Goal: Navigation & Orientation: Go to known website

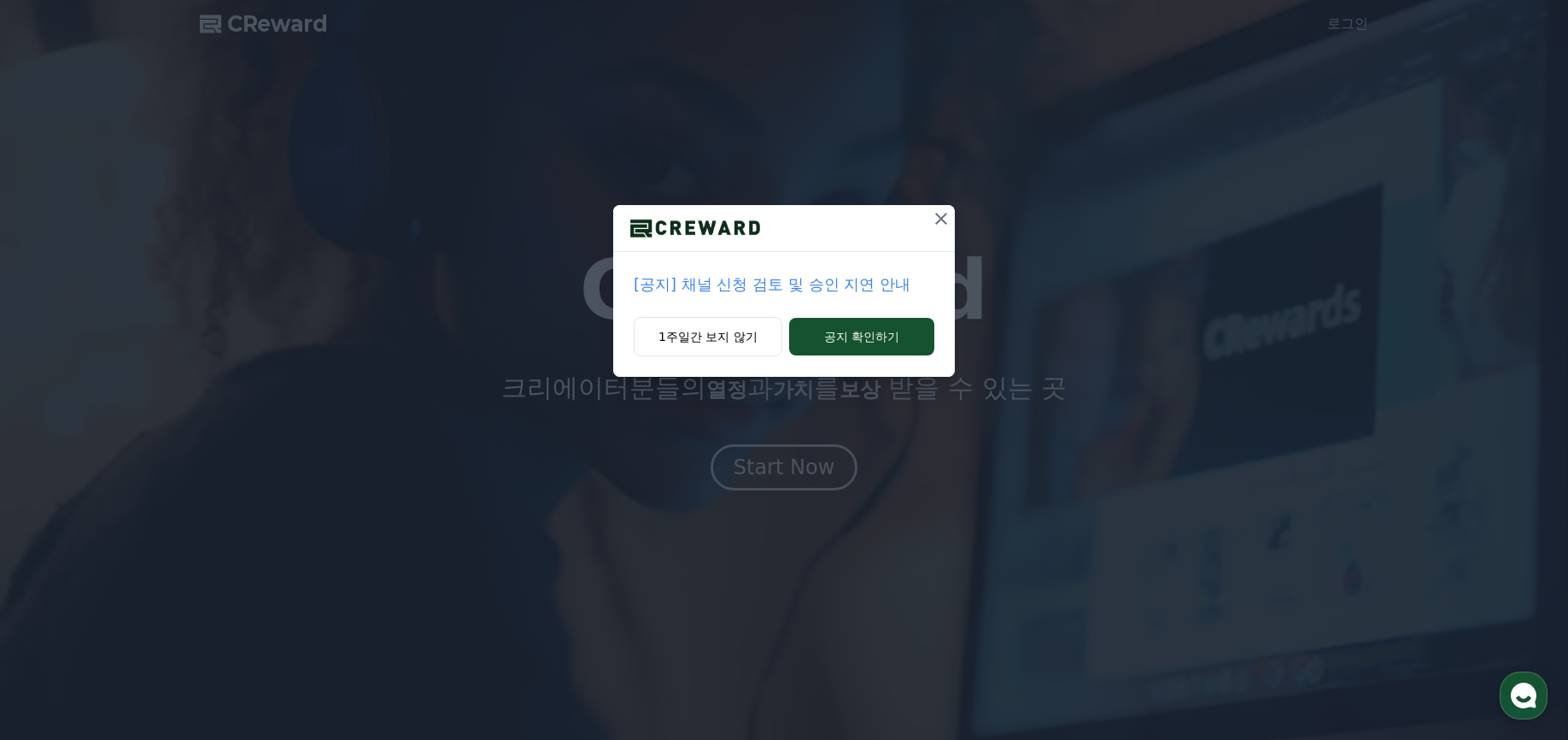
click at [935, 221] on icon at bounding box center [941, 218] width 20 height 20
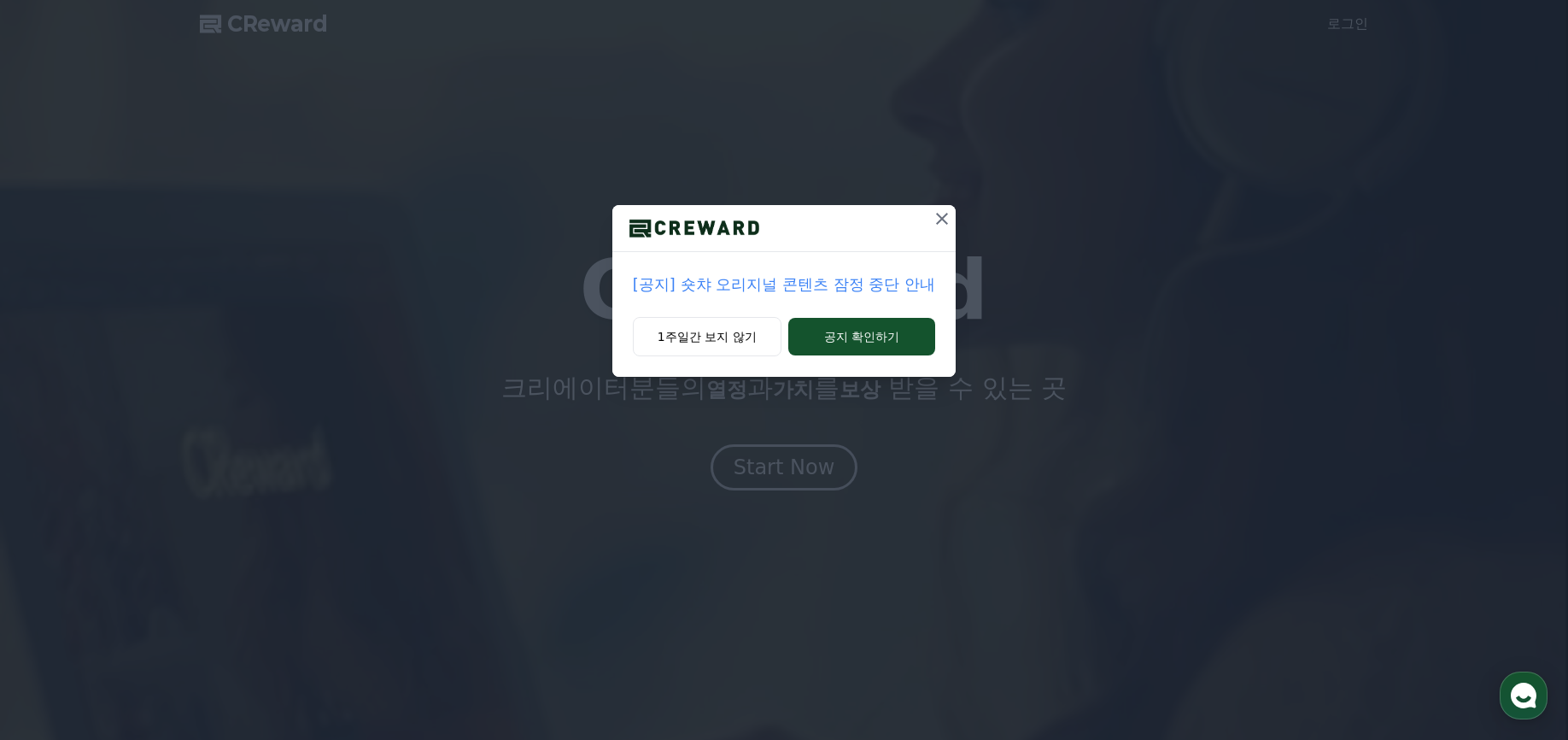
click at [944, 221] on icon at bounding box center [942, 218] width 12 height 12
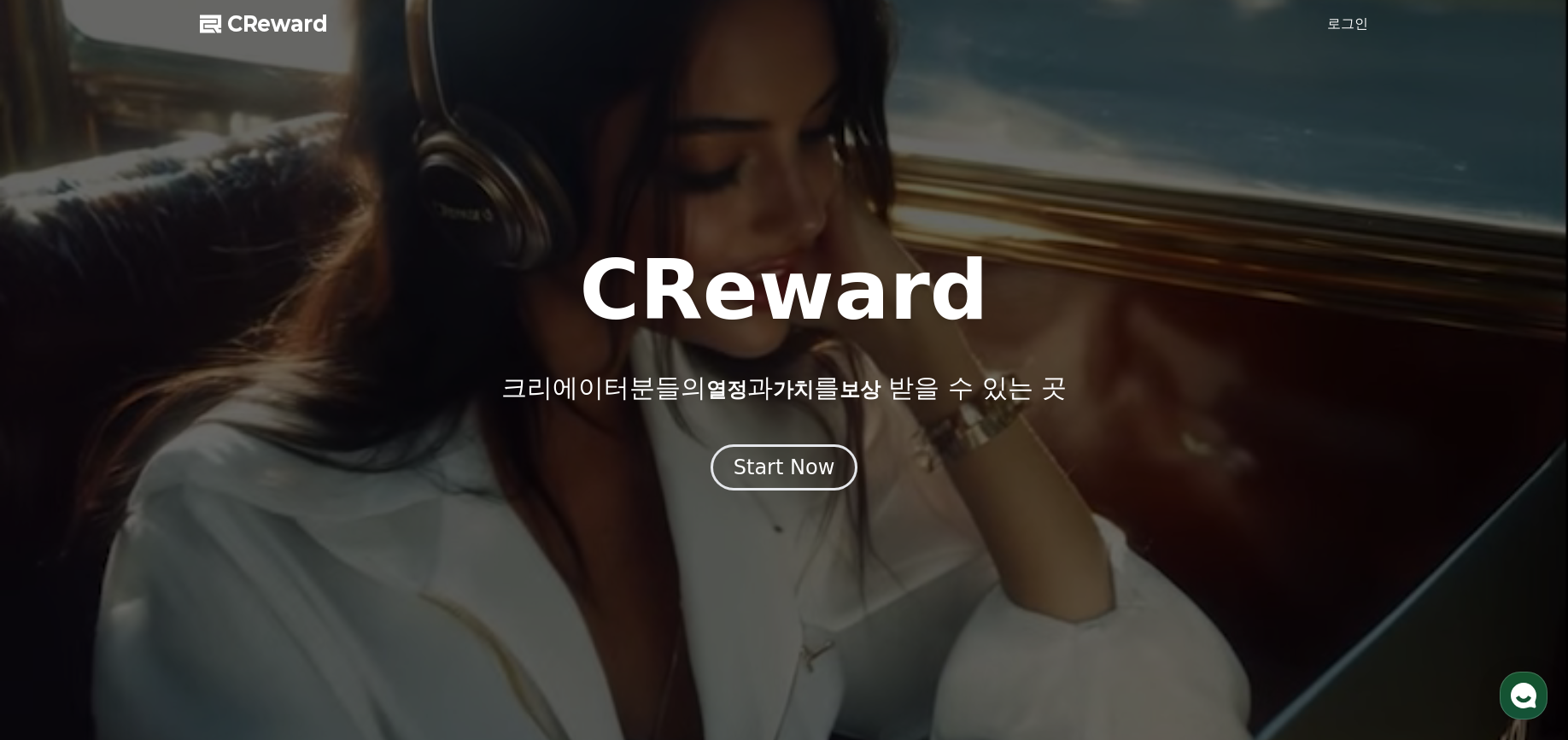
click at [1347, 28] on link "로그인" at bounding box center [1347, 23] width 41 height 20
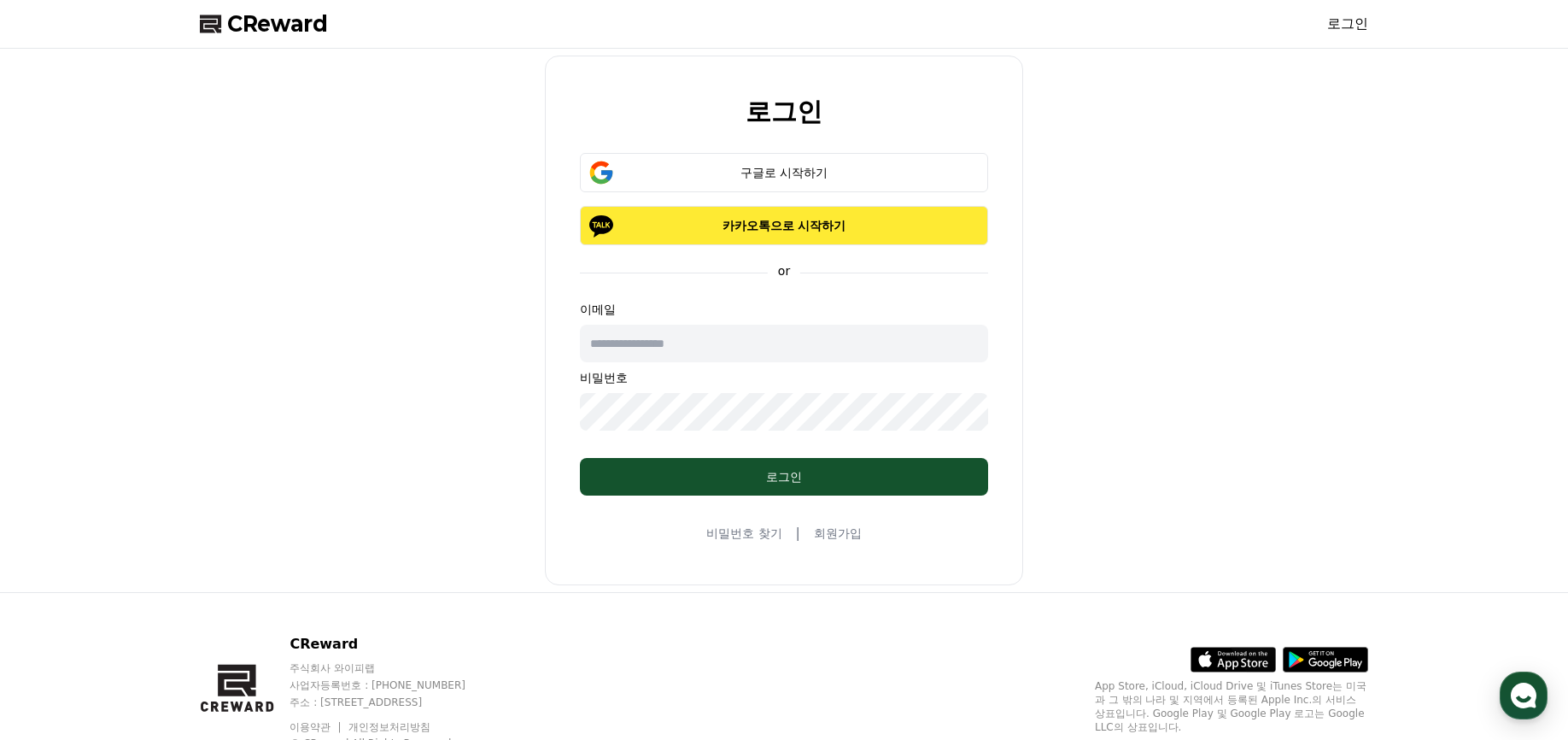
click at [797, 220] on p "카카오톡으로 시작하기" at bounding box center [784, 225] width 358 height 17
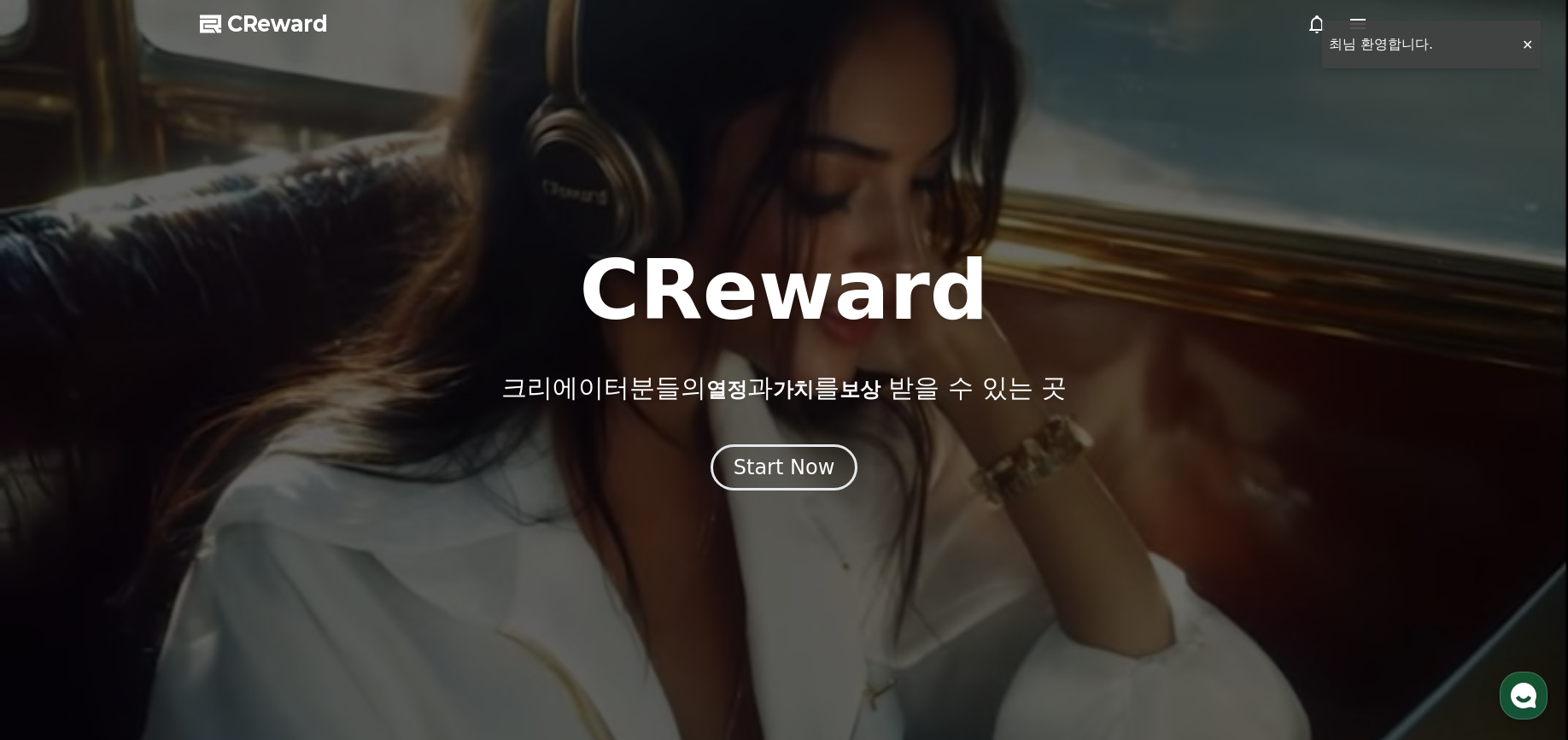
click at [1528, 47] on div at bounding box center [784, 370] width 1568 height 740
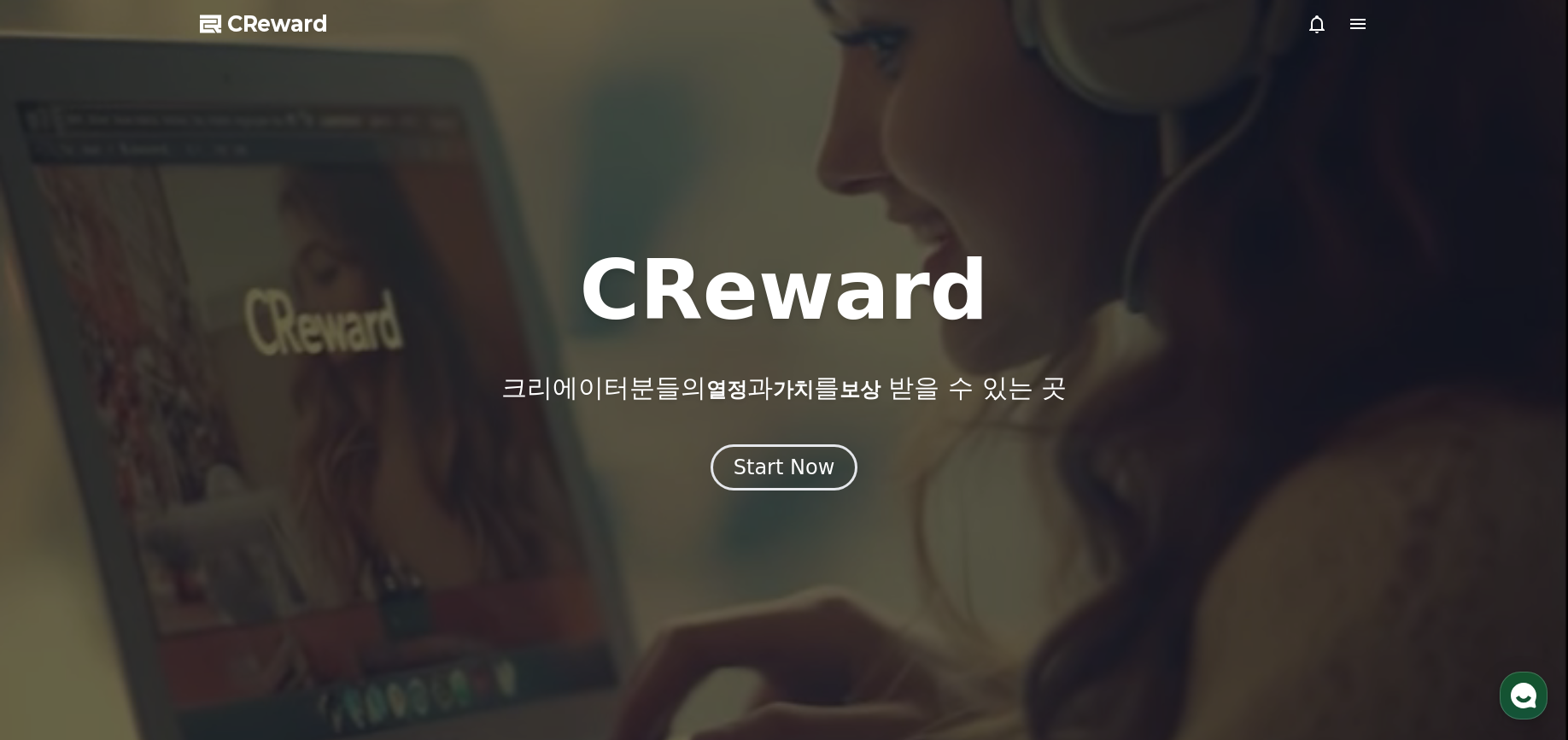
click at [1233, 152] on div at bounding box center [784, 370] width 1568 height 740
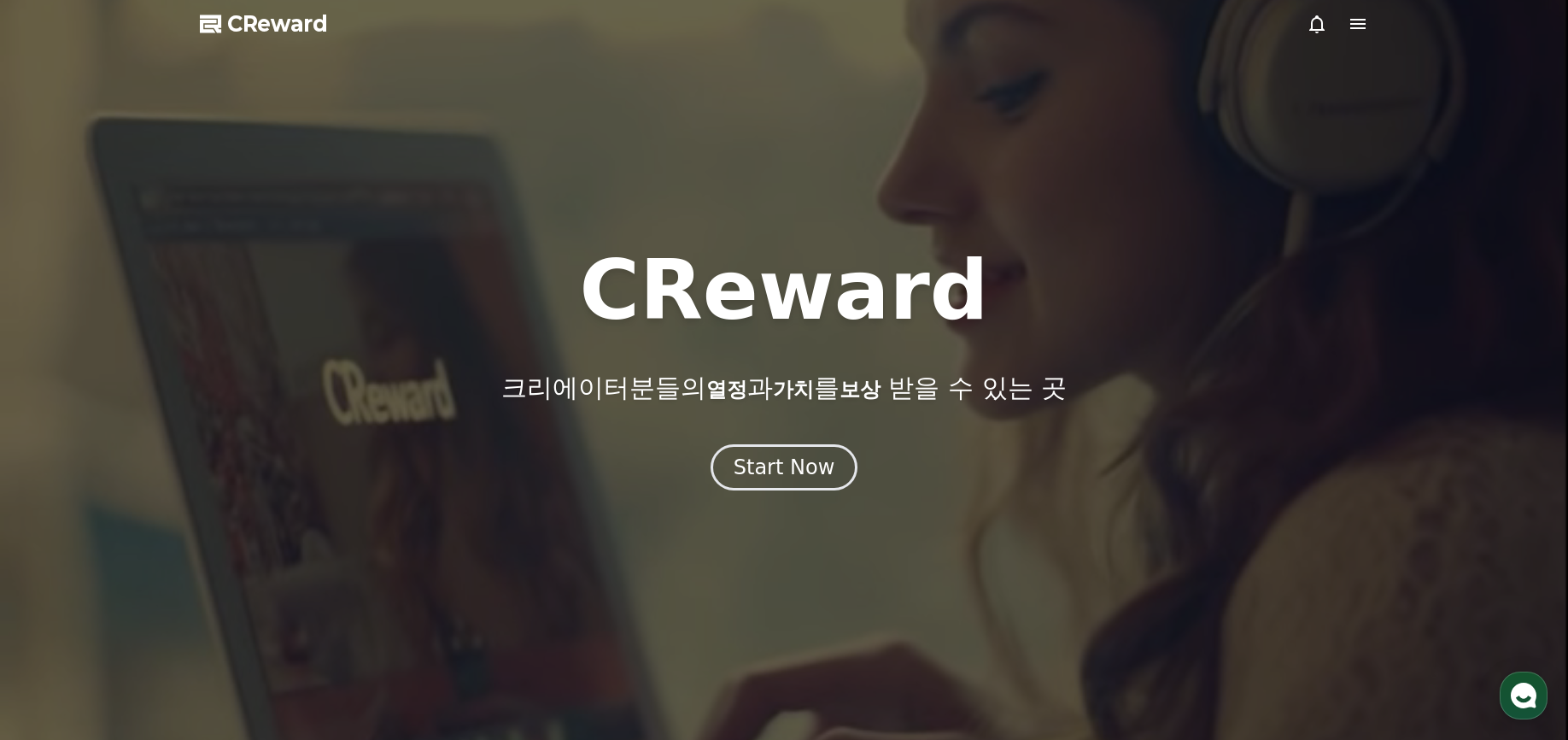
click at [899, 517] on div at bounding box center [784, 370] width 1568 height 740
